Goal: Information Seeking & Learning: Learn about a topic

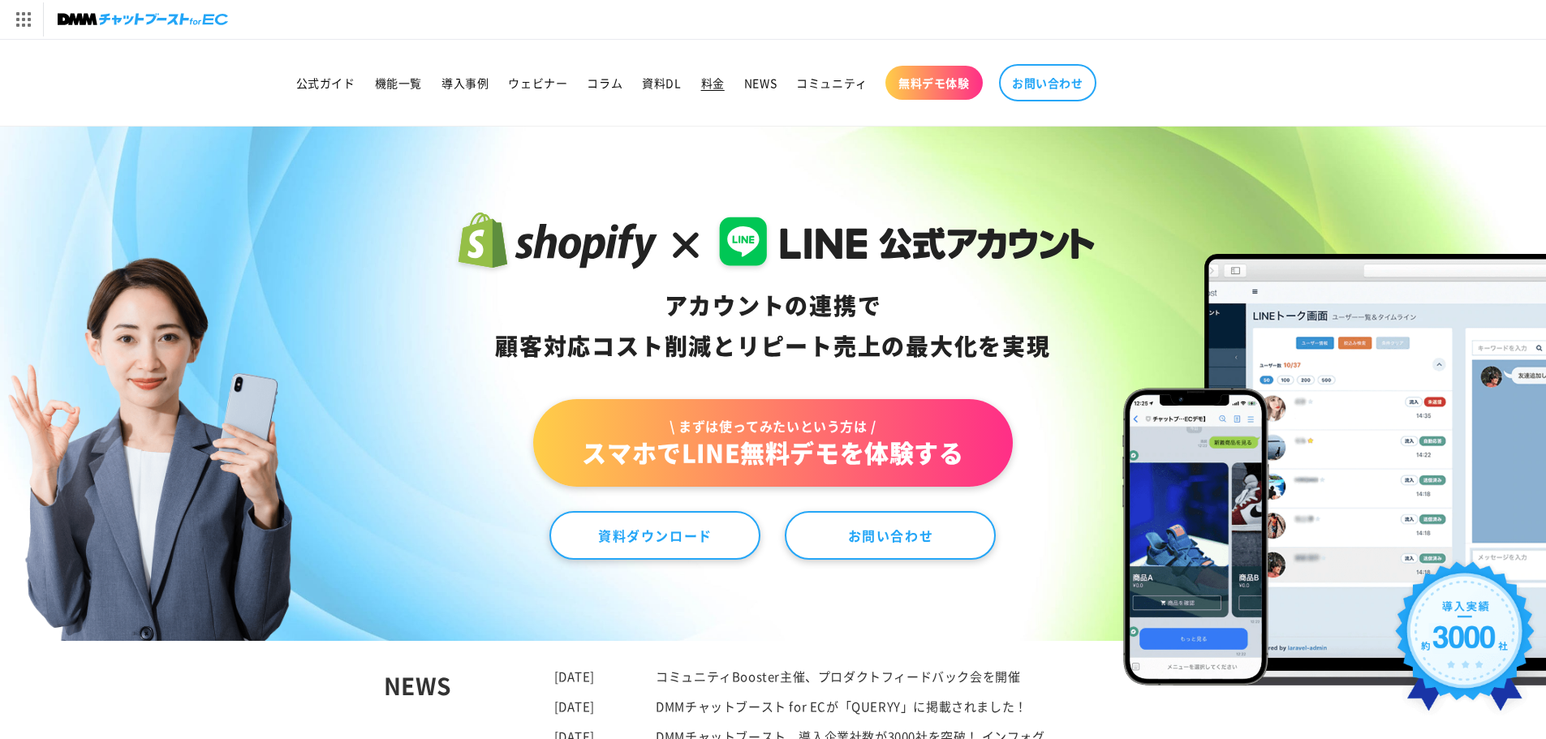
click at [703, 90] on span "料金" at bounding box center [713, 82] width 24 height 15
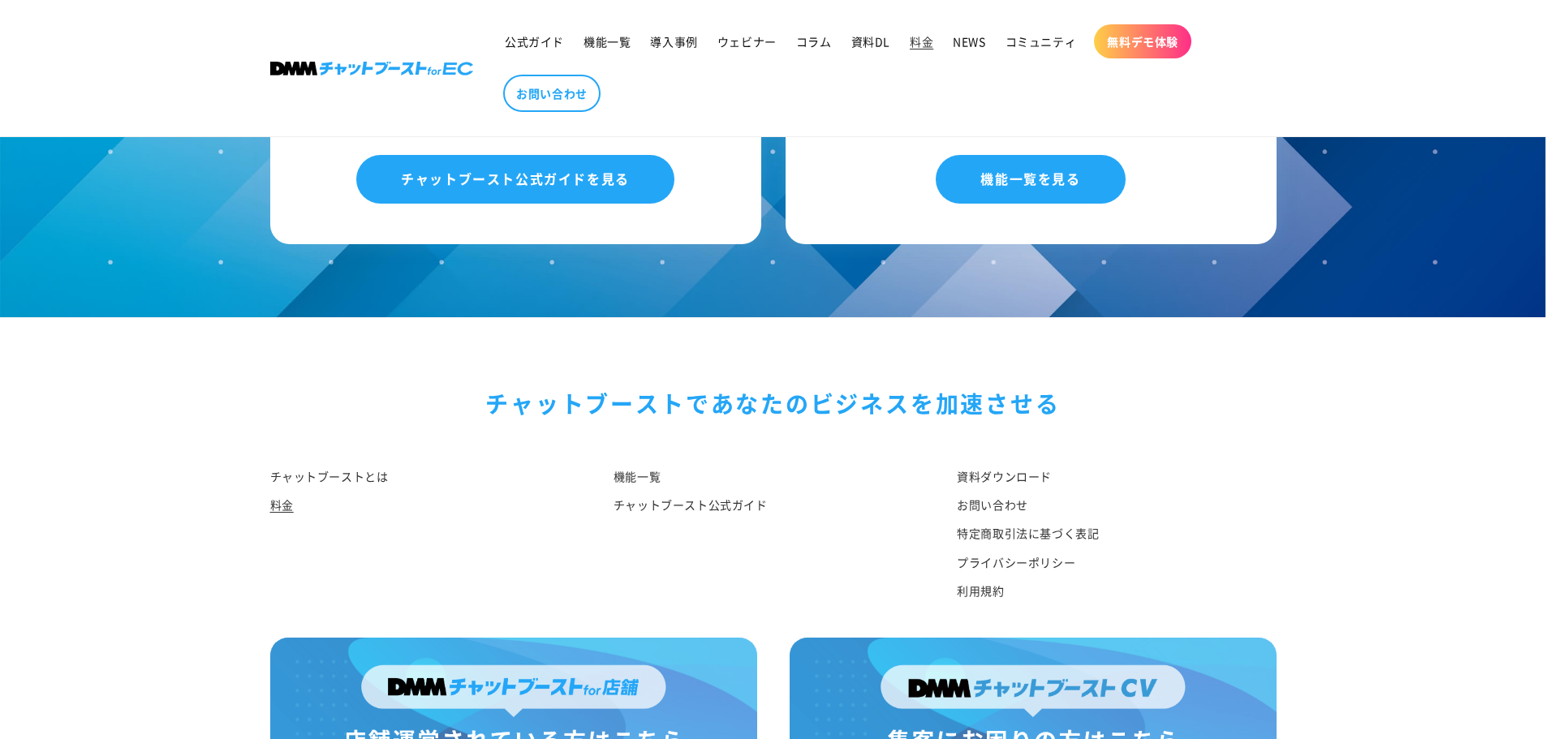
scroll to position [1926, 0]
